Goal: Answer question/provide support

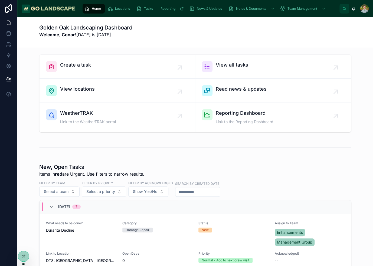
click at [311, 160] on div "Create a task View all tasks View locations Read news & updates WeatherTRAK Lin…" at bounding box center [195, 258] width 356 height 421
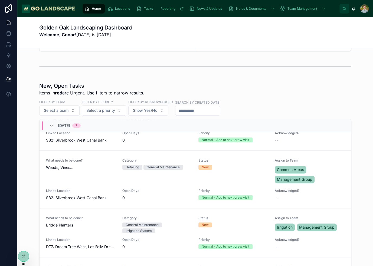
scroll to position [135, 0]
click at [75, 180] on div "What needs to be done? Weeds, Vines…" at bounding box center [81, 171] width 70 height 26
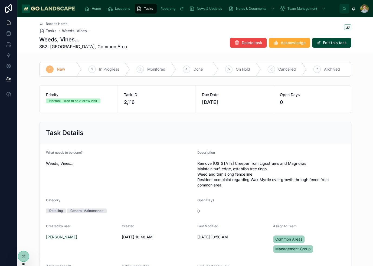
click at [358, 104] on div "Priority Normal - Add to next crew visit Task ID 2,116 Due Date 9/8/2025 Open D…" at bounding box center [195, 99] width 356 height 32
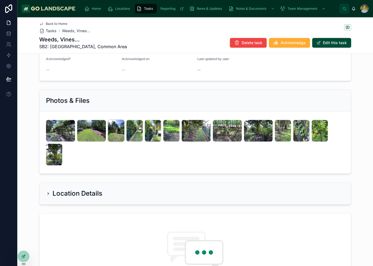
scroll to position [217, 0]
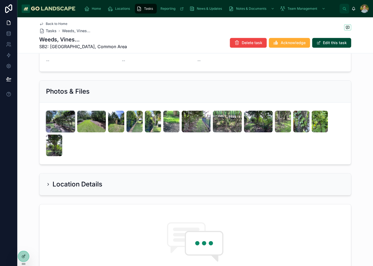
click at [53, 119] on img at bounding box center [60, 122] width 29 height 22
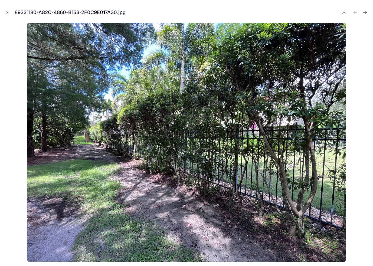
click at [365, 140] on div at bounding box center [186, 142] width 365 height 239
click at [366, 14] on icon "Next file" at bounding box center [364, 12] width 5 height 5
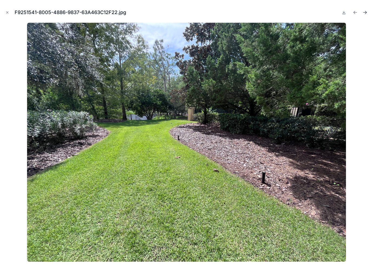
click at [366, 13] on icon "Next file" at bounding box center [365, 12] width 1 height 1
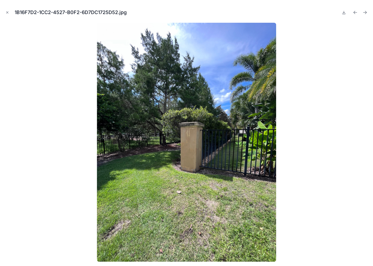
click at [366, 13] on icon "Next file" at bounding box center [365, 12] width 1 height 1
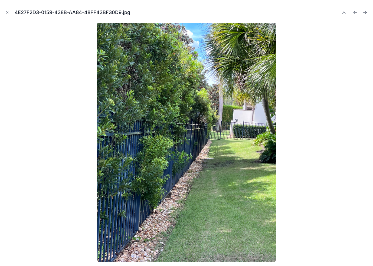
click at [366, 13] on icon "Next file" at bounding box center [365, 12] width 1 height 1
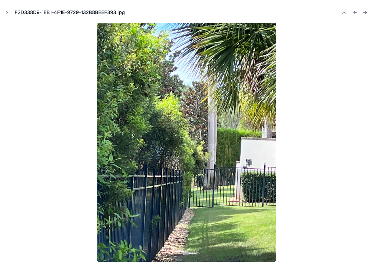
click at [366, 13] on icon "Next file" at bounding box center [365, 12] width 1 height 1
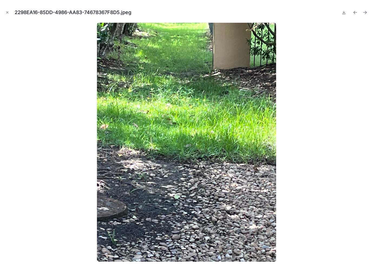
click at [366, 13] on icon "Next file" at bounding box center [365, 12] width 1 height 1
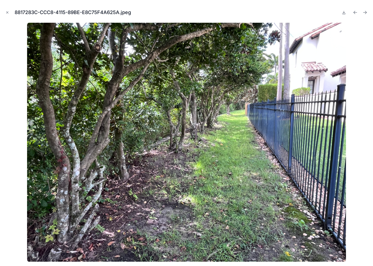
click at [366, 13] on icon "Next file" at bounding box center [365, 12] width 1 height 1
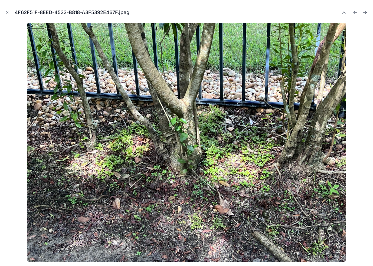
click at [366, 13] on icon "Next file" at bounding box center [365, 12] width 1 height 1
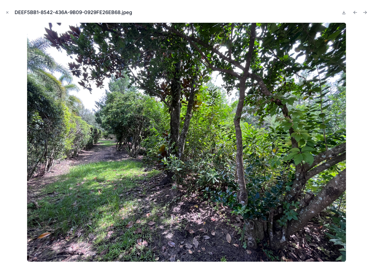
click at [366, 13] on icon "Next file" at bounding box center [365, 12] width 1 height 1
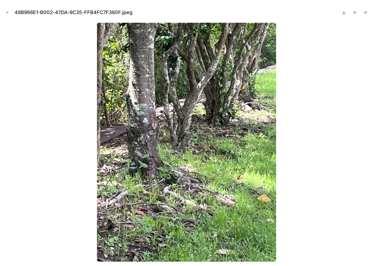
click at [366, 13] on icon "Next file" at bounding box center [365, 12] width 1 height 1
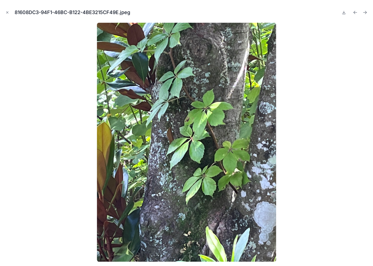
click at [366, 13] on icon "Next file" at bounding box center [365, 12] width 1 height 1
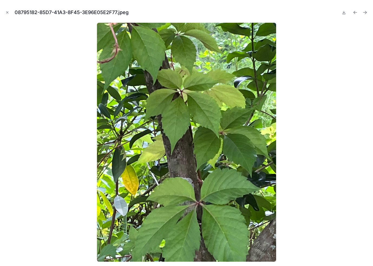
click at [366, 13] on icon "Next file" at bounding box center [365, 12] width 1 height 1
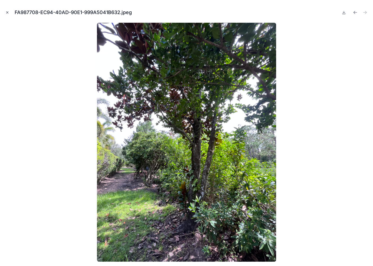
click at [9, 12] on icon "Close modal" at bounding box center [7, 13] width 4 height 4
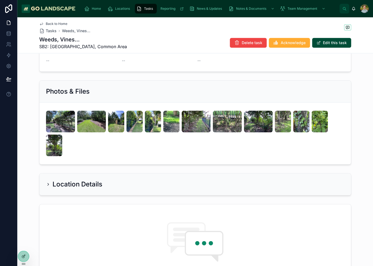
click at [360, 143] on div "Photos & Files" at bounding box center [195, 122] width 356 height 89
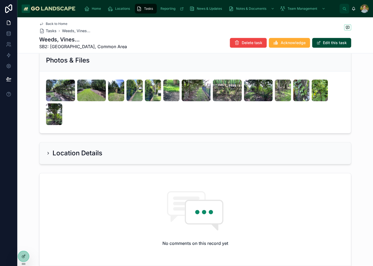
scroll to position [298, 0]
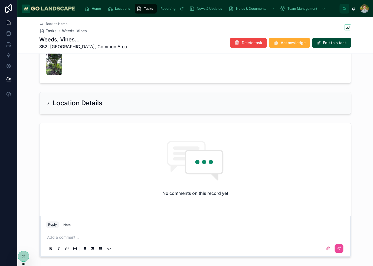
click at [87, 237] on p at bounding box center [196, 237] width 298 height 5
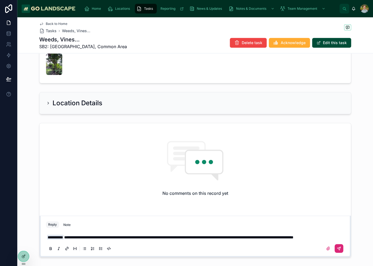
click at [339, 251] on icon at bounding box center [339, 248] width 4 height 4
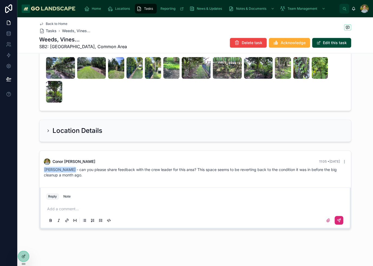
scroll to position [269, 0]
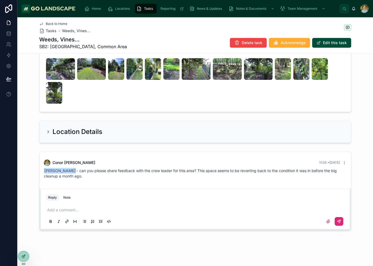
click at [356, 198] on div "Conor Finnegan 11:05 • Today Josh Hamlin - can you please share feedback with t…" at bounding box center [195, 190] width 356 height 83
click at [355, 176] on div "Conor Finnegan 11:05 • Today Josh Hamlin - can you please share feedback with t…" at bounding box center [195, 190] width 356 height 83
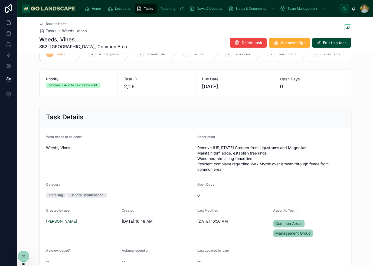
scroll to position [0, 0]
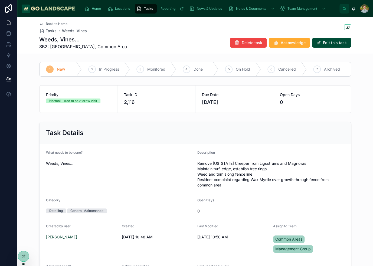
click at [357, 139] on div "Task Details What needs to be done? Weeds, Vines… Description Remove Virginia C…" at bounding box center [195, 205] width 356 height 171
click at [178, 29] on div "Back to Home Tasks Weeds, Vines…" at bounding box center [195, 28] width 312 height 12
